Goal: Task Accomplishment & Management: Use online tool/utility

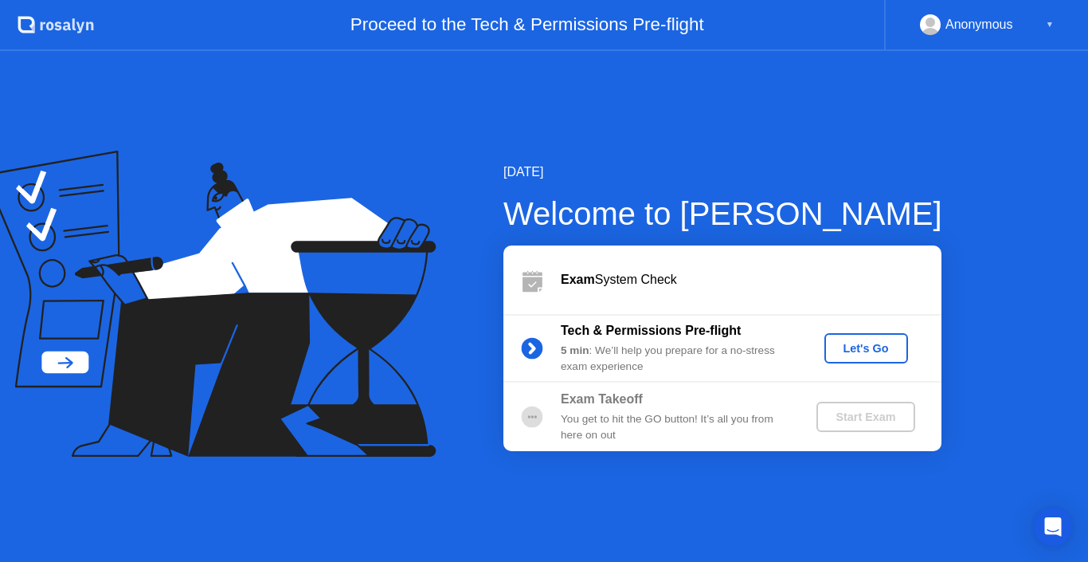
click at [864, 353] on div "Let's Go" at bounding box center [866, 348] width 71 height 13
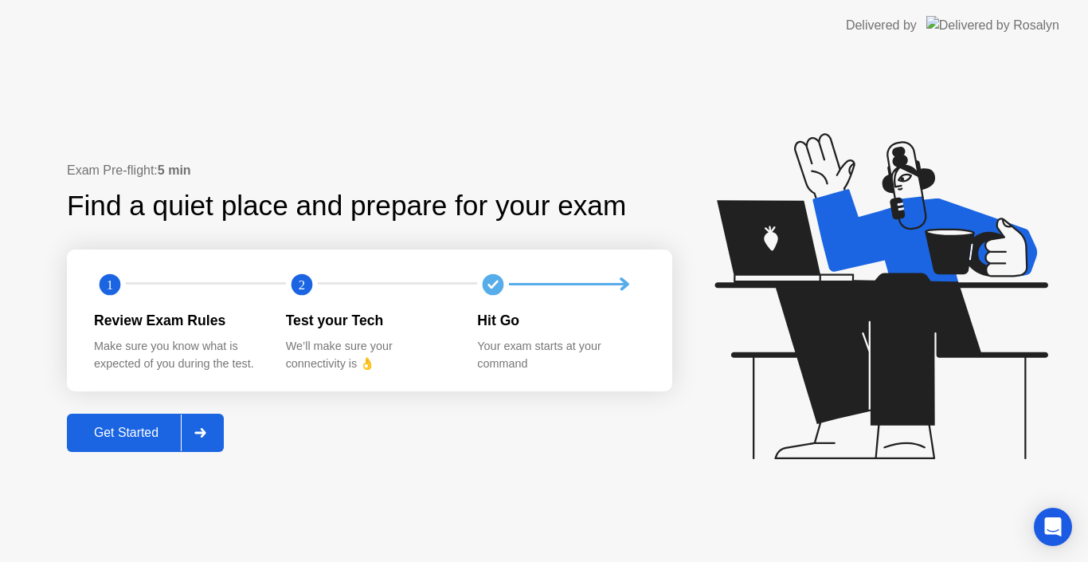
click at [122, 437] on div "Get Started" at bounding box center [126, 432] width 109 height 14
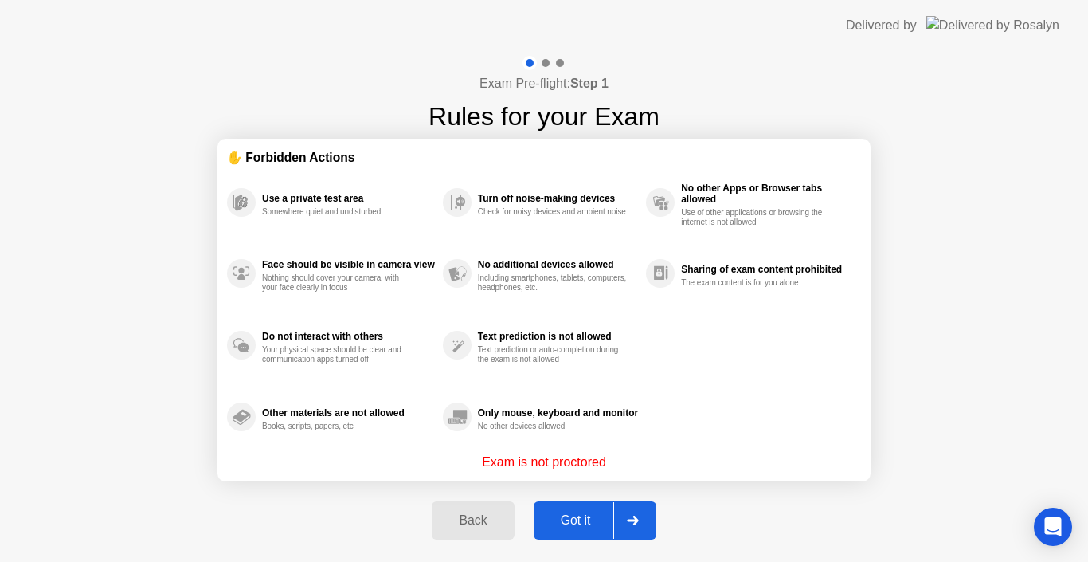
click at [629, 515] on div at bounding box center [632, 520] width 38 height 37
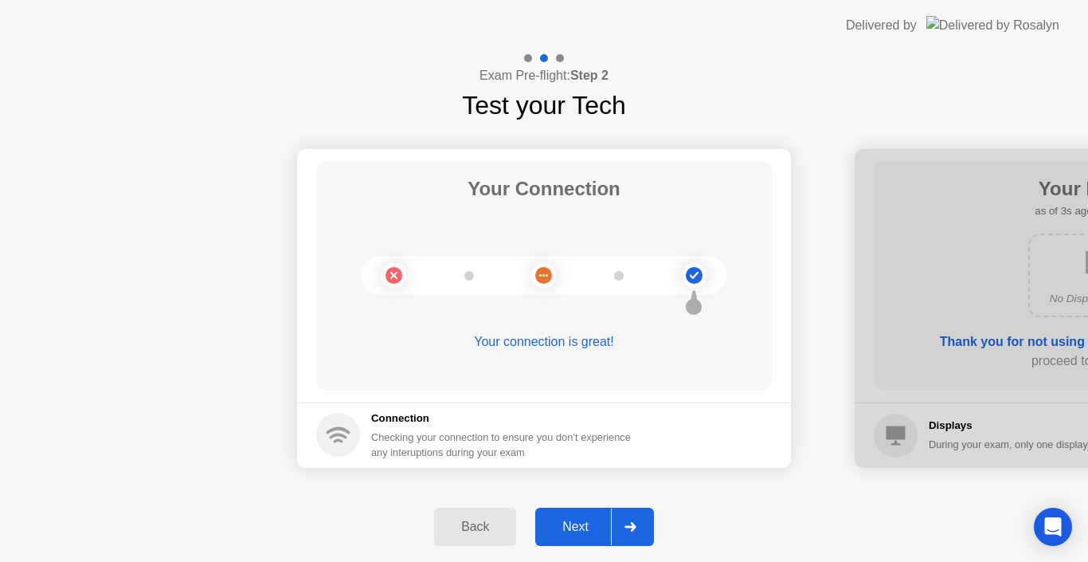
click at [960, 308] on div at bounding box center [1102, 308] width 494 height 319
click at [580, 521] on div "Next" at bounding box center [575, 526] width 71 height 14
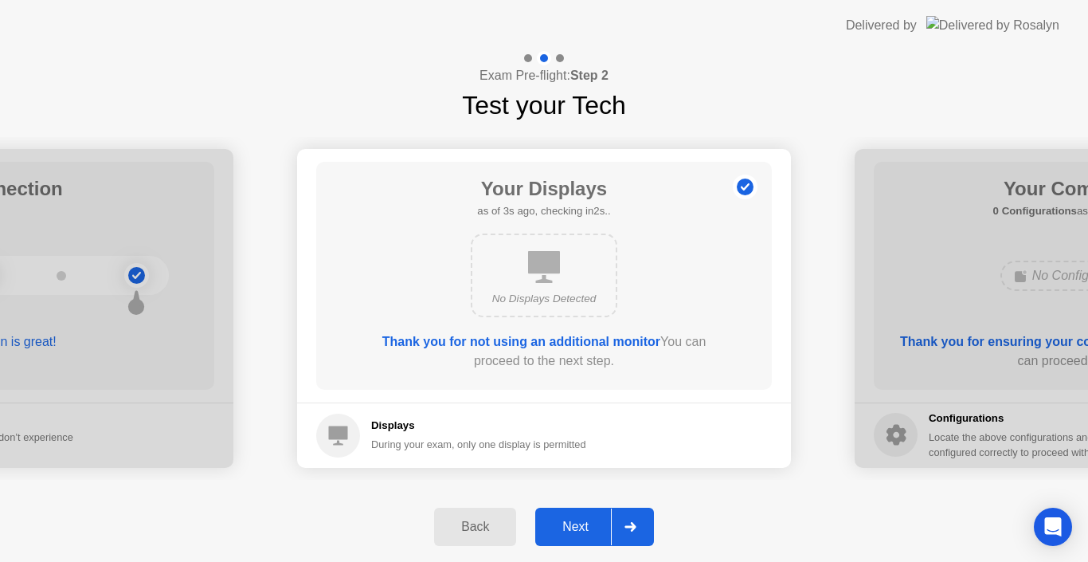
click at [584, 528] on div "Next" at bounding box center [575, 526] width 71 height 14
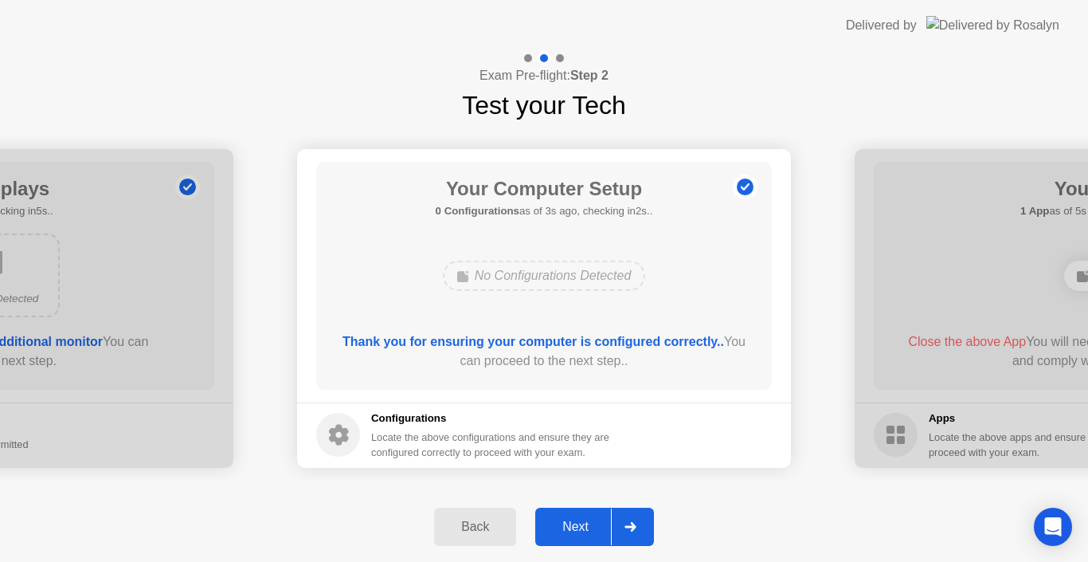
click at [584, 528] on div "Next" at bounding box center [575, 526] width 71 height 14
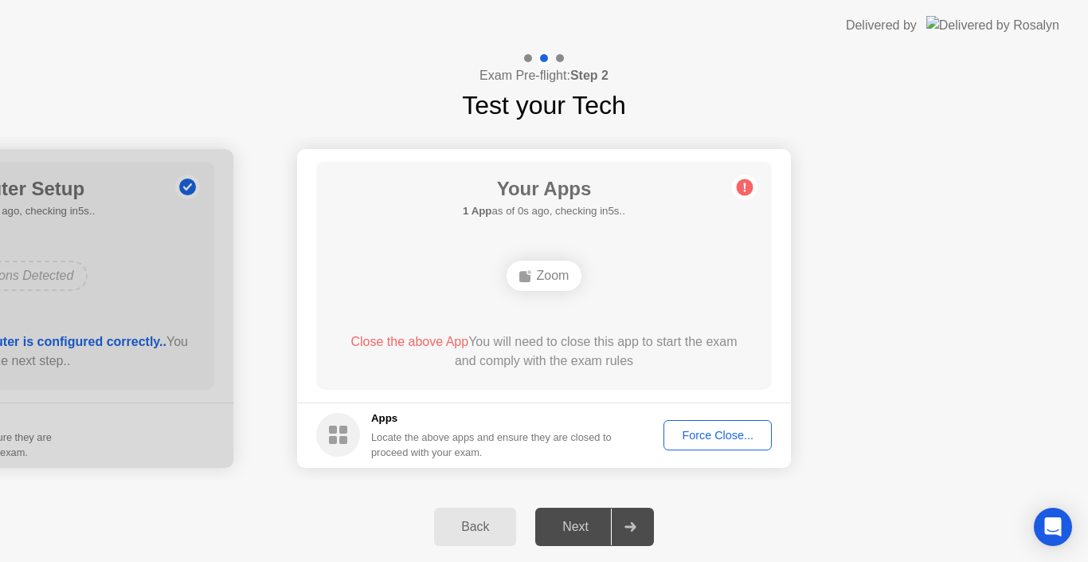
click at [714, 435] on div "Force Close..." at bounding box center [717, 435] width 97 height 13
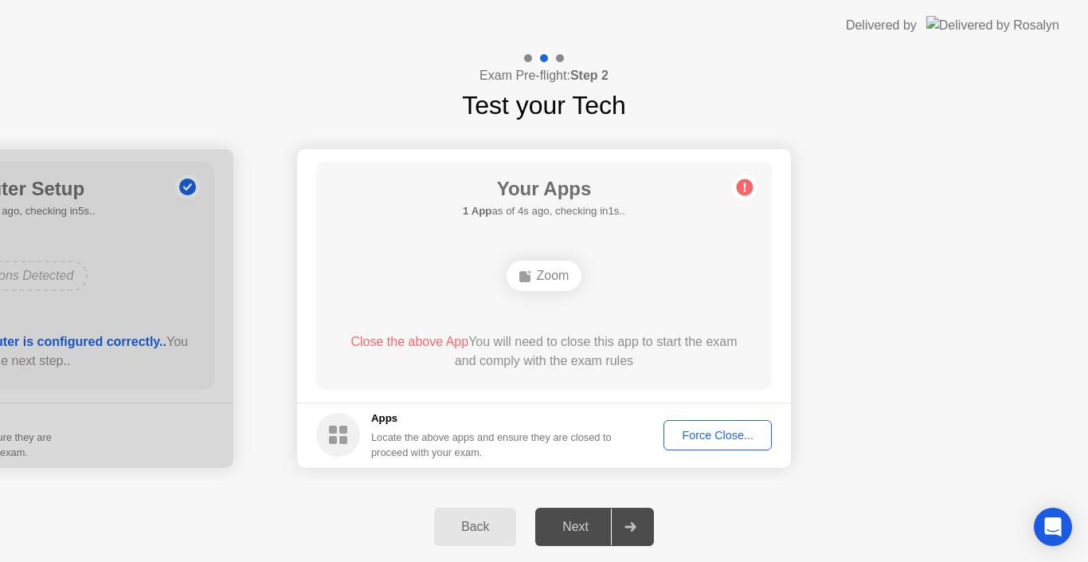
click at [745, 187] on icon at bounding box center [745, 186] width 2 height 9
click at [697, 431] on div "Force Close..." at bounding box center [717, 435] width 97 height 13
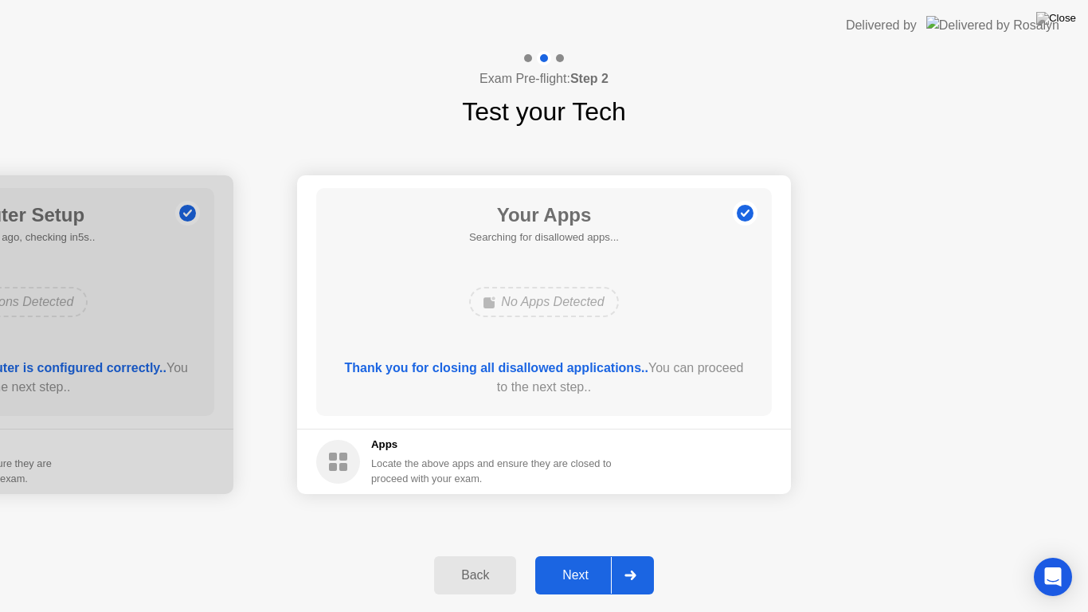
click at [594, 558] on button "Next" at bounding box center [594, 575] width 119 height 38
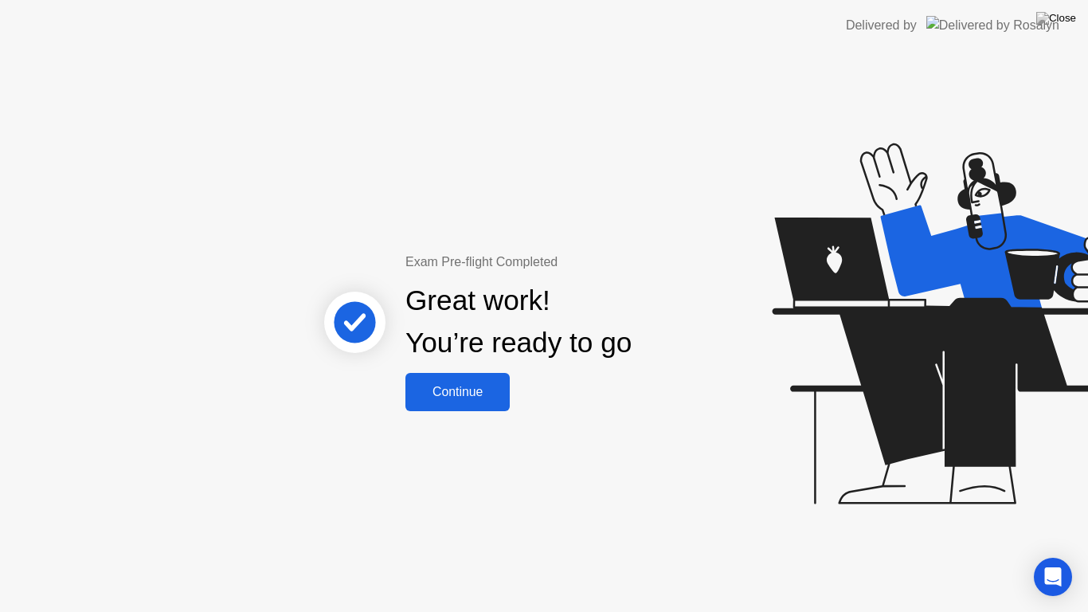
click at [487, 390] on div "Continue" at bounding box center [457, 392] width 95 height 14
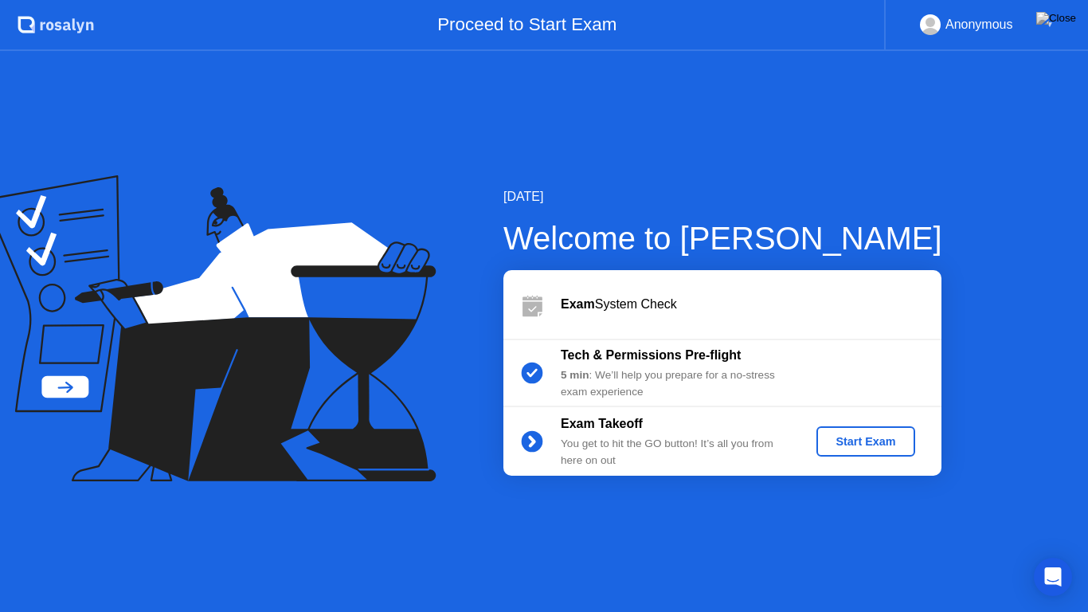
click at [683, 369] on div "5 min : We’ll help you prepare for a no-stress exam experience" at bounding box center [675, 383] width 229 height 33
click at [856, 430] on button "Start Exam" at bounding box center [866, 441] width 98 height 30
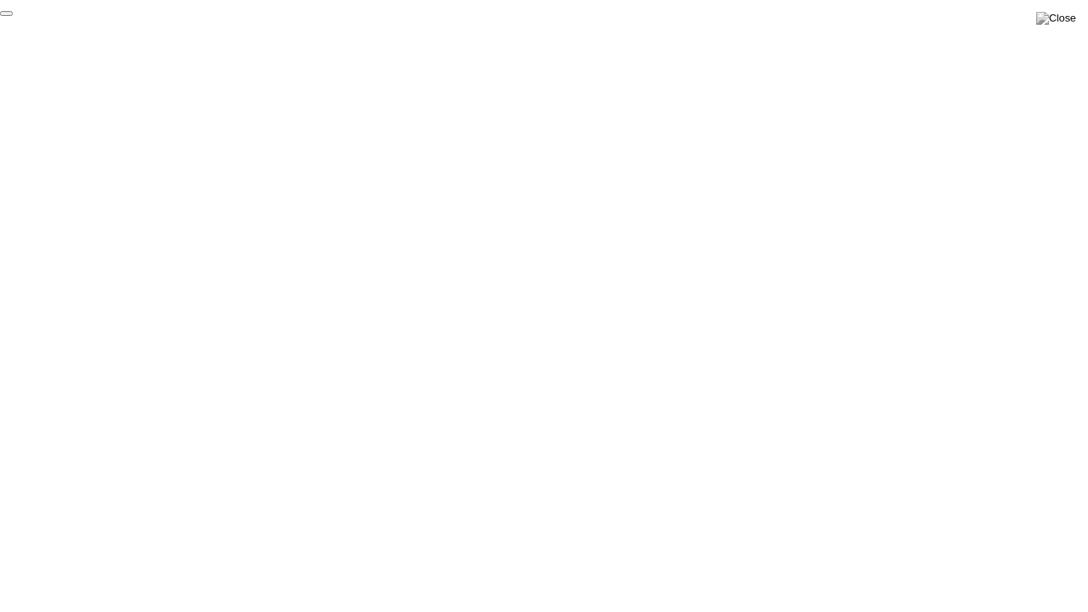
click div "End Proctoring Session"
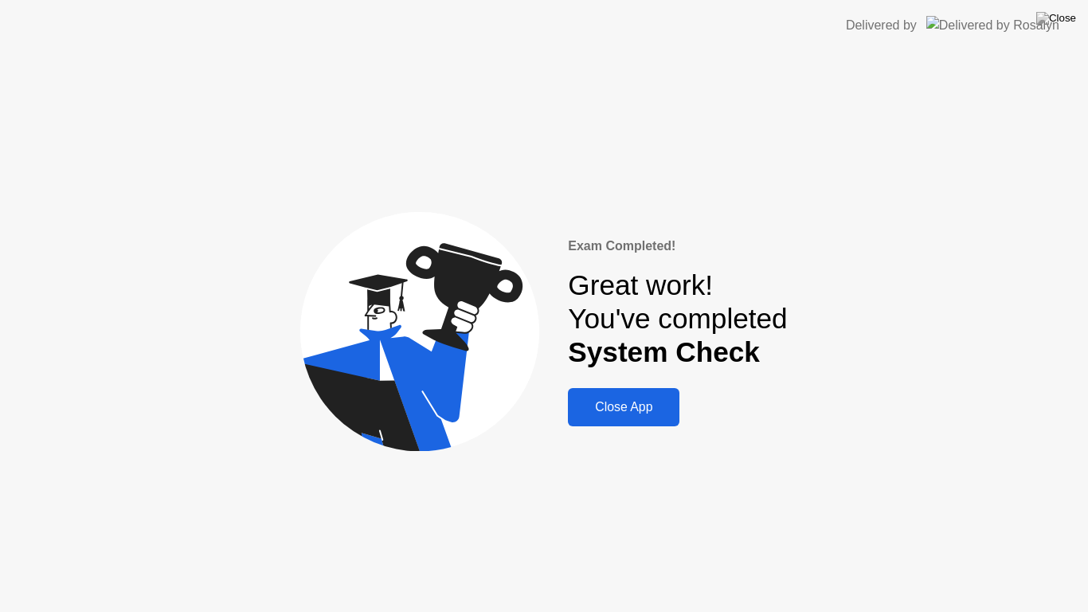
click at [588, 401] on div "Close App" at bounding box center [624, 407] width 102 height 14
